Goal: Find specific page/section: Find specific page/section

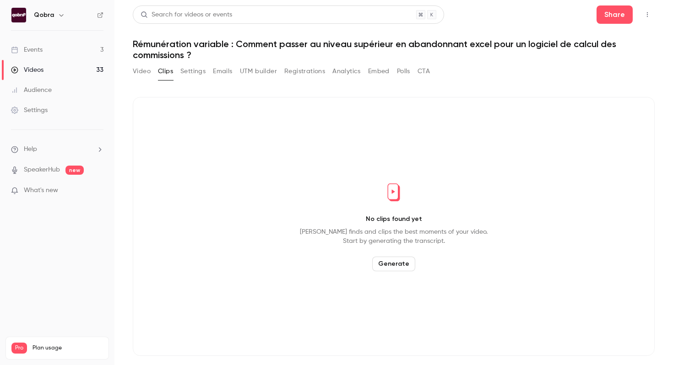
click at [78, 48] on link "Events 3" at bounding box center [57, 50] width 114 height 20
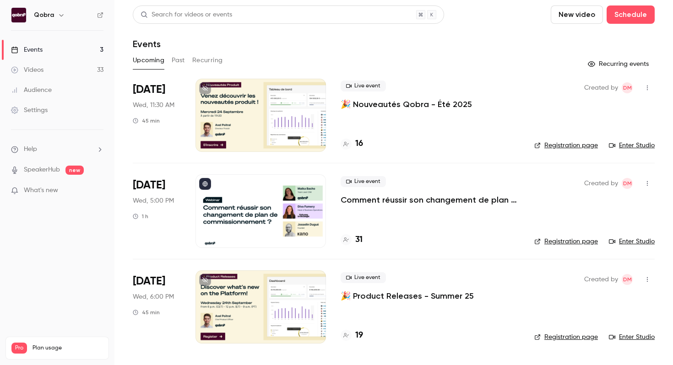
click at [363, 238] on div "31" at bounding box center [429, 240] width 179 height 12
click at [360, 241] on h4 "31" at bounding box center [358, 240] width 7 height 12
